Goal: Browse casually: Explore the website without a specific task or goal

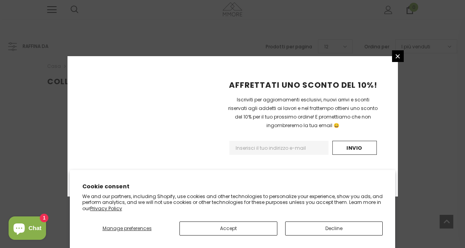
scroll to position [567, 0]
